Goal: Task Accomplishment & Management: Manage account settings

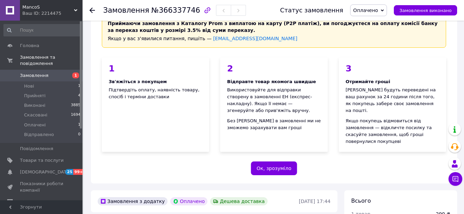
scroll to position [103, 0]
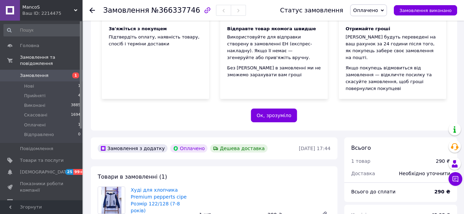
click at [364, 13] on span "Оплачено" at bounding box center [365, 11] width 25 height 6
click at [387, 8] on span "Оплачено" at bounding box center [368, 10] width 37 height 12
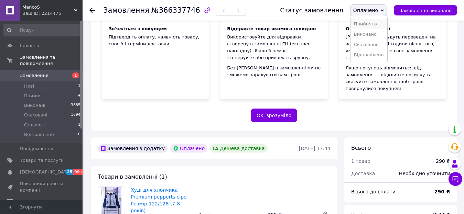
click at [380, 25] on li "Прийнято" at bounding box center [368, 24] width 37 height 10
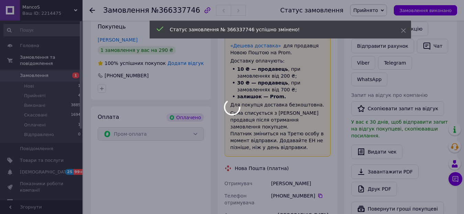
scroll to position [481, 0]
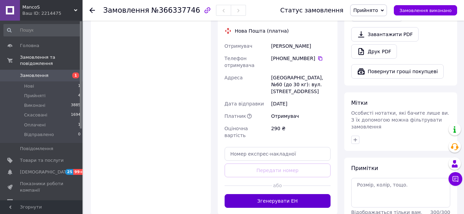
click at [281, 194] on button "Згенерувати ЕН" at bounding box center [278, 201] width 106 height 14
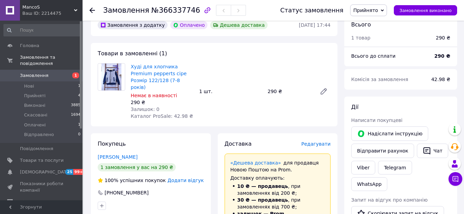
scroll to position [206, 0]
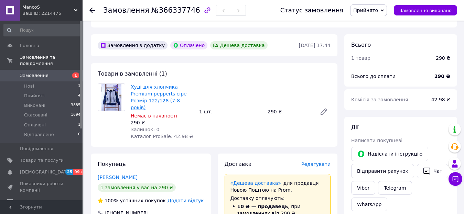
click at [143, 84] on link "Худі для хлопчика Premium pepperts сіре Розмір 122/128 (7-8 років)" at bounding box center [159, 97] width 56 height 26
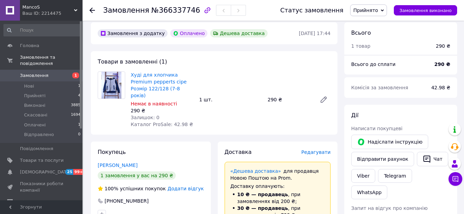
scroll to position [344, 0]
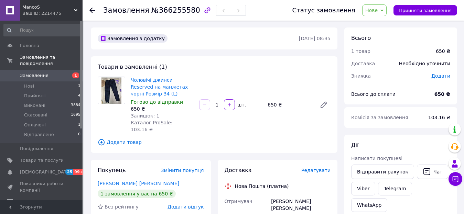
click at [378, 11] on span "Нове" at bounding box center [371, 11] width 12 height 6
click at [383, 24] on li "Прийнято" at bounding box center [380, 24] width 37 height 10
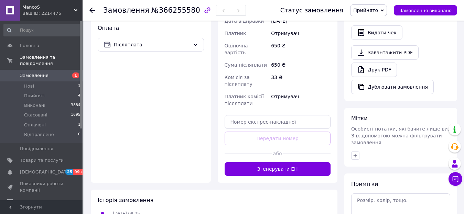
scroll to position [272, 0]
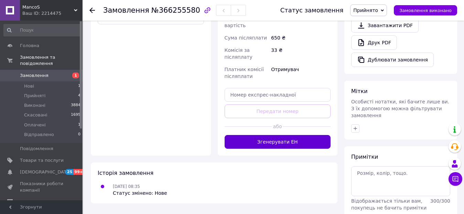
click at [288, 135] on button "Згенерувати ЕН" at bounding box center [278, 142] width 106 height 14
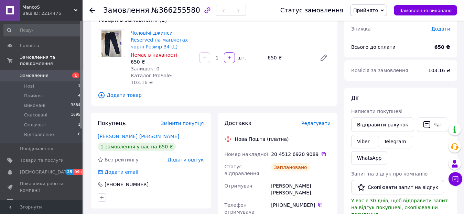
scroll to position [0, 0]
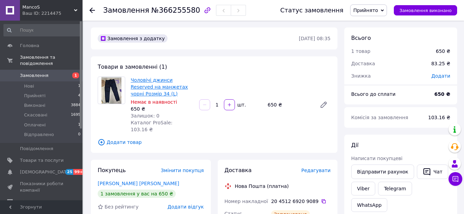
click at [144, 79] on link "Чоловічі джинси Reserved на манжетах чорні Розмір 34 (L)" at bounding box center [159, 86] width 57 height 19
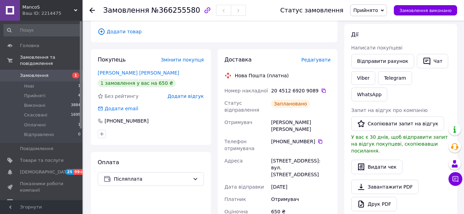
scroll to position [106, 0]
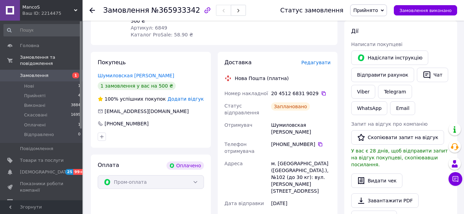
scroll to position [172, 0]
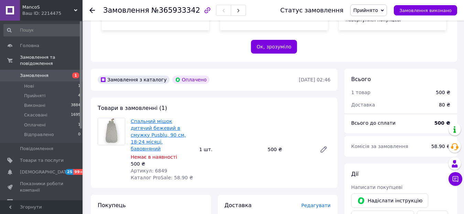
click at [149, 119] on link "Спальний мішок дитячий бежевий в смужку Pusblu, 90 см, 18-24 місяці, бавовняний" at bounding box center [158, 135] width 55 height 33
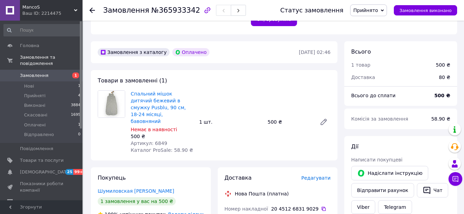
scroll to position [241, 0]
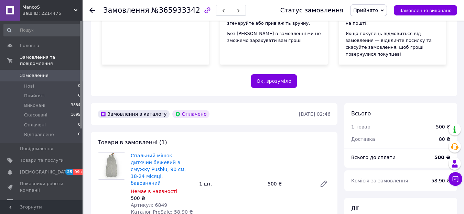
scroll to position [275, 0]
